Goal: Task Accomplishment & Management: Complete application form

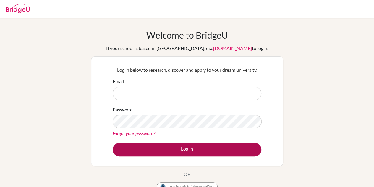
type input "[EMAIL_ADDRESS][DOMAIN_NAME]"
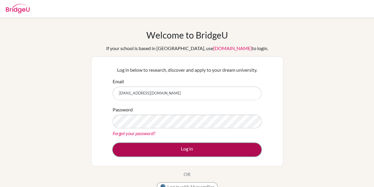
click at [204, 148] on button "Log in" at bounding box center [187, 150] width 149 height 14
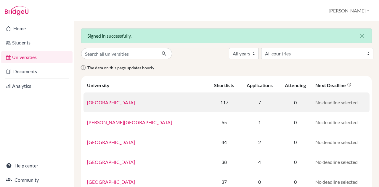
click at [126, 99] on link "University of Western Australia" at bounding box center [111, 102] width 48 height 6
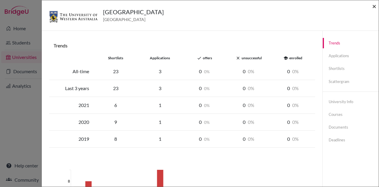
click at [374, 7] on span "×" at bounding box center [374, 6] width 4 height 9
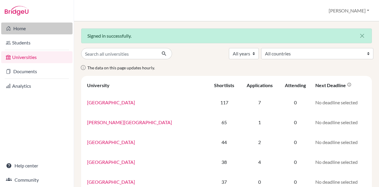
click at [12, 30] on link "Home" at bounding box center [36, 28] width 71 height 12
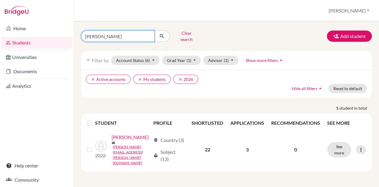
drag, startPoint x: 114, startPoint y: 34, endPoint x: 69, endPoint y: 36, distance: 45.1
click at [69, 36] on div "Home Students Universities Documents Analytics Help center Community Students o…" at bounding box center [189, 93] width 379 height 187
type input "ka"
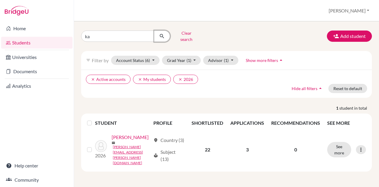
click at [163, 38] on button "submit" at bounding box center [162, 35] width 16 height 11
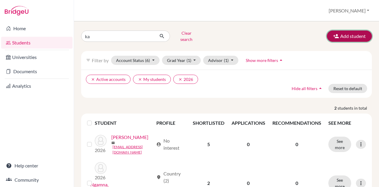
click at [351, 37] on button "Add student" at bounding box center [349, 35] width 45 height 11
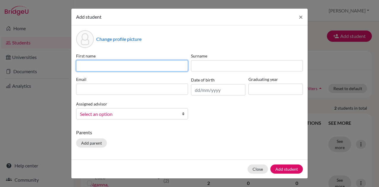
click at [116, 63] on input at bounding box center [132, 65] width 112 height 11
paste input "Kaelen Chong Weiye"
drag, startPoint x: 96, startPoint y: 65, endPoint x: 130, endPoint y: 65, distance: 34.3
click at [130, 65] on input "Kaelen Chong Weiye" at bounding box center [132, 65] width 112 height 11
type input "Kaelen"
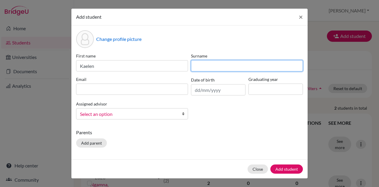
click at [205, 64] on input at bounding box center [247, 65] width 112 height 11
paste input "Chong Weiye"
type input "Chong Weiye"
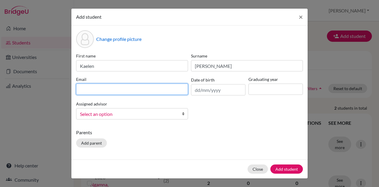
click at [127, 87] on input at bounding box center [132, 88] width 112 height 11
paste input "Kaelen.Chong@iswa.wa.edu.au"
type input "Kaelen.Chong@iswa.wa.edu.au"
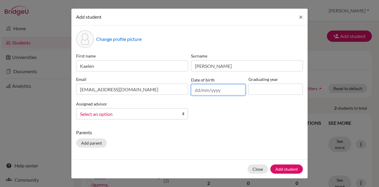
click at [211, 90] on input "text" at bounding box center [218, 89] width 54 height 11
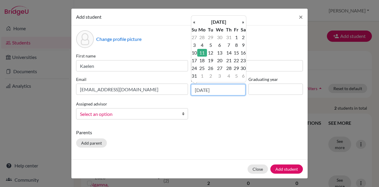
type input "11/08/2008"
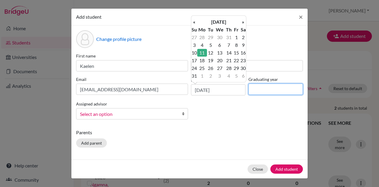
click at [266, 89] on input at bounding box center [275, 88] width 54 height 11
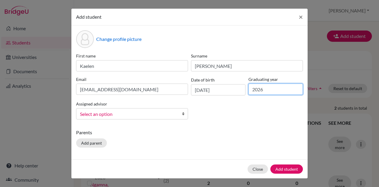
type input "2026"
click at [124, 112] on span "Select an option" at bounding box center [128, 114] width 96 height 8
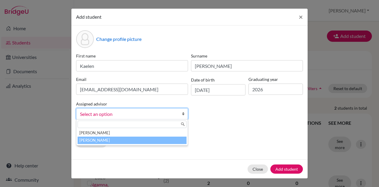
click at [104, 139] on li "Nicholson, Laura" at bounding box center [132, 139] width 109 height 7
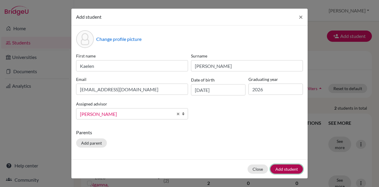
click at [281, 167] on button "Add student" at bounding box center [286, 168] width 33 height 9
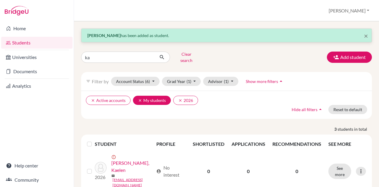
scroll to position [59, 0]
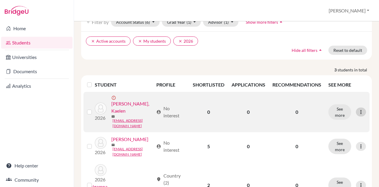
click at [358, 109] on icon at bounding box center [361, 112] width 6 height 6
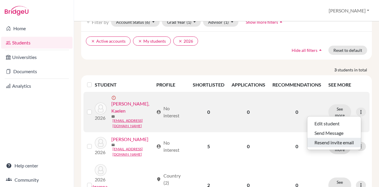
click at [330, 138] on button "Resend invite email" at bounding box center [334, 142] width 54 height 9
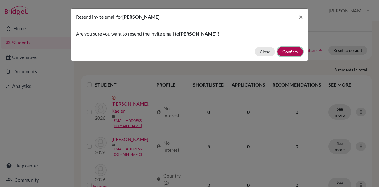
click at [290, 52] on button "Confirm" at bounding box center [289, 51] width 25 height 9
